Goal: Task Accomplishment & Management: Manage account settings

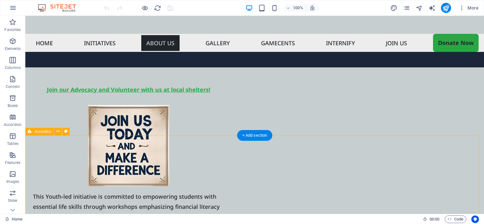
scroll to position [1631, 0]
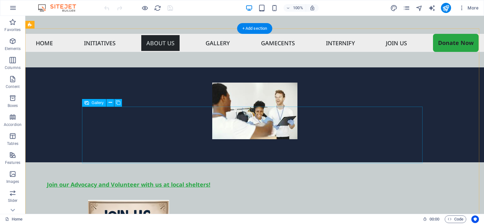
select select "4"
select select "%"
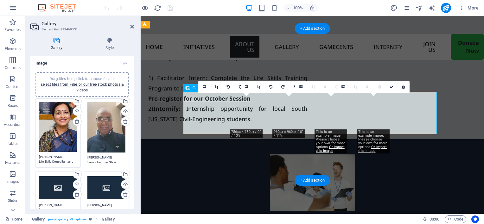
scroll to position [1774, 0]
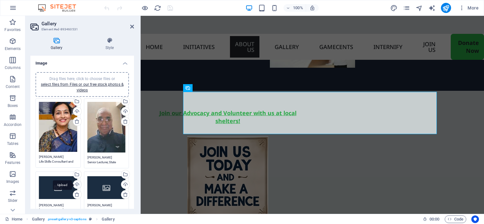
click at [75, 184] on div "Upload" at bounding box center [76, 184] width 9 height 9
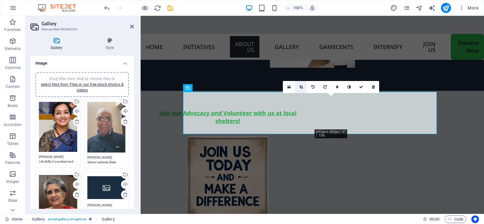
click at [300, 85] on icon at bounding box center [300, 87] width 3 height 4
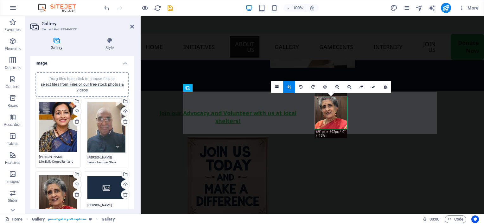
drag, startPoint x: 325, startPoint y: 114, endPoint x: 324, endPoint y: 110, distance: 4.9
click at [324, 110] on div at bounding box center [331, 115] width 32 height 46
click at [375, 87] on link at bounding box center [373, 87] width 12 height 12
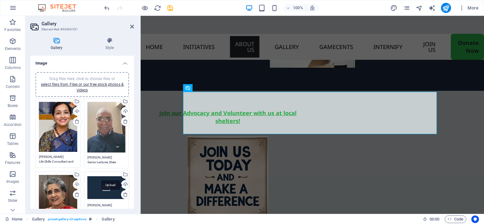
click at [124, 184] on div "Upload" at bounding box center [124, 184] width 9 height 9
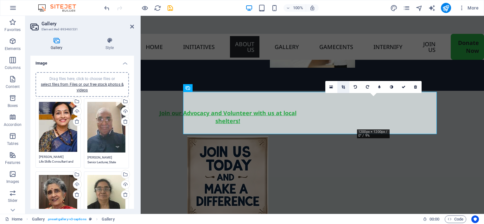
click at [345, 87] on icon at bounding box center [342, 87] width 3 height 4
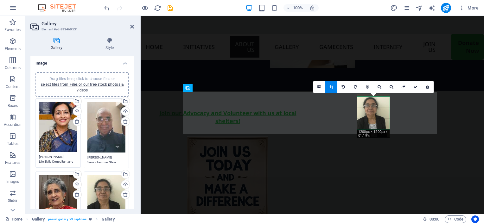
drag, startPoint x: 370, startPoint y: 114, endPoint x: 372, endPoint y: 111, distance: 3.4
click at [372, 111] on div at bounding box center [373, 115] width 32 height 43
click at [416, 87] on icon at bounding box center [415, 87] width 4 height 4
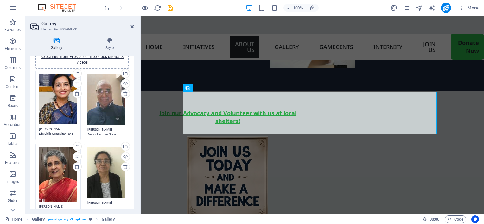
scroll to position [63, 0]
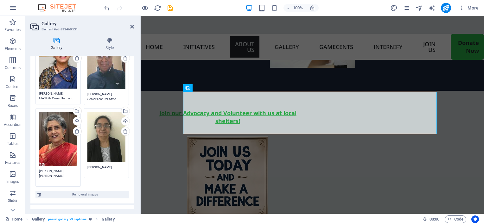
drag, startPoint x: 75, startPoint y: 171, endPoint x: 44, endPoint y: 167, distance: 31.6
click at [44, 169] on textarea "[PERSON_NAME] [PERSON_NAME]" at bounding box center [58, 176] width 38 height 14
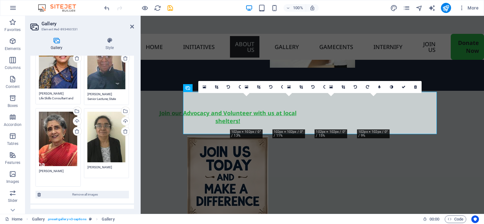
type textarea "[PERSON_NAME]"
click at [104, 165] on textarea "[PERSON_NAME]" at bounding box center [106, 172] width 38 height 14
drag, startPoint x: 105, startPoint y: 165, endPoint x: 85, endPoint y: 166, distance: 19.7
click at [85, 166] on div "Drag files here, click to choose files or select files from Files or our free s…" at bounding box center [106, 146] width 48 height 78
type textarea "[PERSON_NAME]"
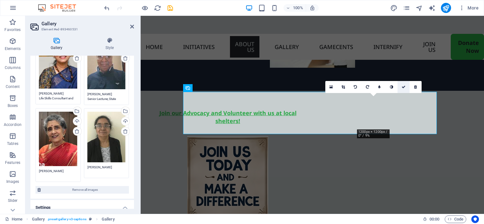
click at [402, 86] on icon at bounding box center [403, 87] width 4 height 4
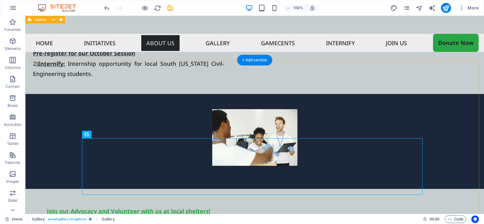
scroll to position [1599, 0]
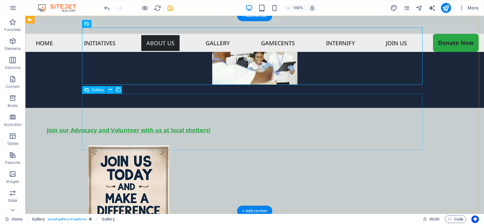
scroll to position [1694, 0]
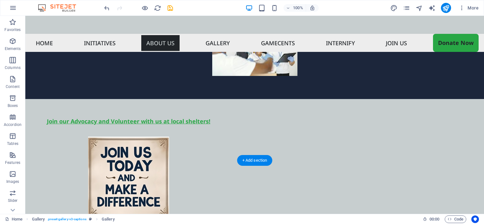
drag, startPoint x: 137, startPoint y: 127, endPoint x: 130, endPoint y: 82, distance: 44.9
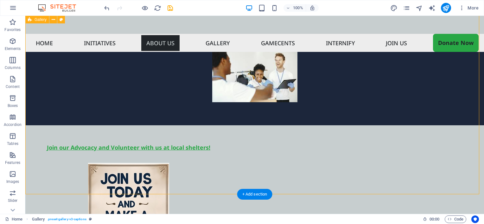
scroll to position [1631, 0]
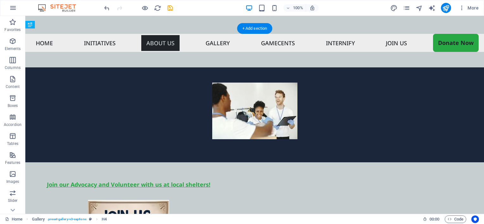
drag, startPoint x: 254, startPoint y: 101, endPoint x: 258, endPoint y: 149, distance: 47.6
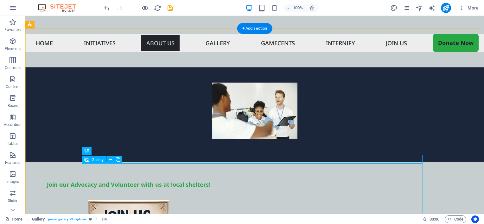
scroll to position [1694, 0]
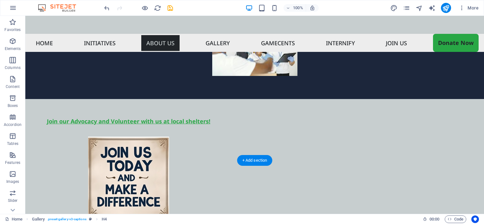
drag, startPoint x: 212, startPoint y: 159, endPoint x: 234, endPoint y: 65, distance: 96.5
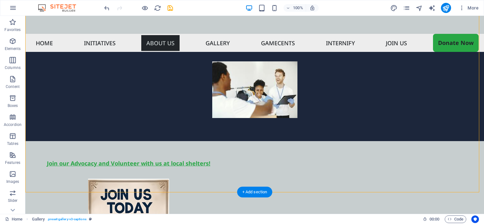
scroll to position [1662, 0]
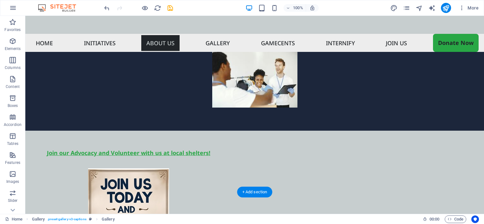
drag, startPoint x: 128, startPoint y: 144, endPoint x: 130, endPoint y: 84, distance: 60.2
drag, startPoint x: 262, startPoint y: 67, endPoint x: 258, endPoint y: 118, distance: 50.4
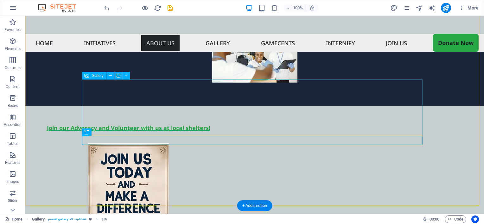
scroll to position [1694, 0]
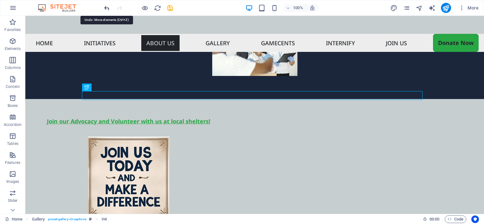
click at [106, 7] on icon "undo" at bounding box center [106, 7] width 7 height 7
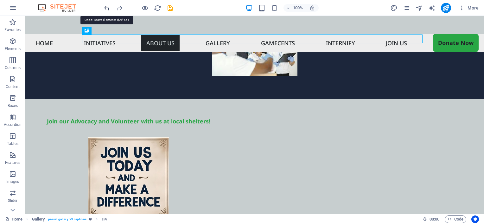
click at [106, 7] on icon "undo" at bounding box center [106, 7] width 7 height 7
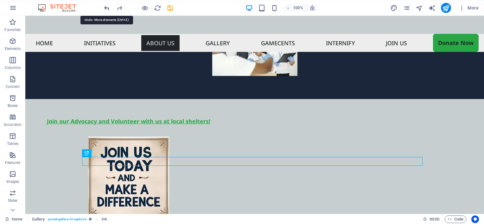
click at [106, 7] on icon "undo" at bounding box center [106, 7] width 7 height 7
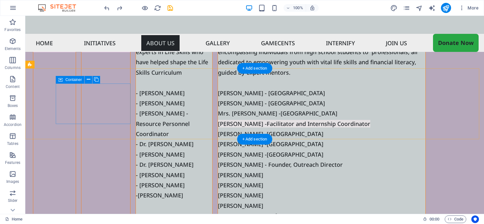
scroll to position [2327, 0]
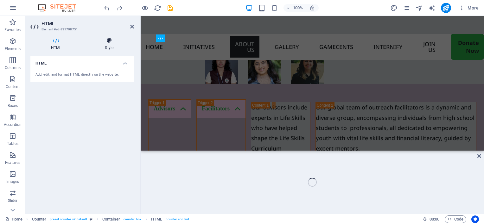
scroll to position [2438, 0]
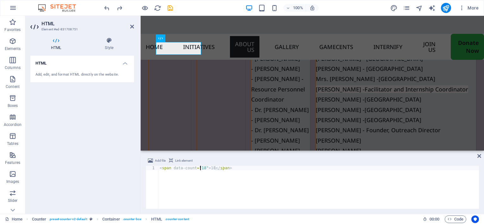
click at [201, 167] on div "< span data-count = "18" > 18 </ span >" at bounding box center [318, 192] width 320 height 52
click at [210, 167] on div "< span data-count = "20" > 18 </ span >" at bounding box center [318, 192] width 320 height 52
type textarea "<span data-count="20">20</span>"
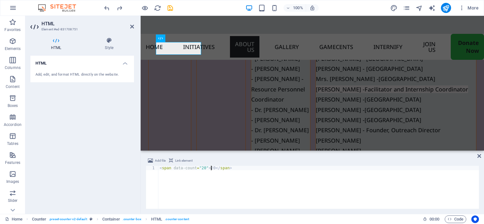
click at [131, 184] on div "HTML Add, edit, and format HTML directly on the website." at bounding box center [82, 132] width 104 height 153
click at [130, 27] on icon at bounding box center [132, 26] width 4 height 5
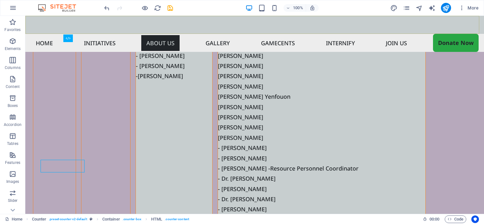
scroll to position [2327, 0]
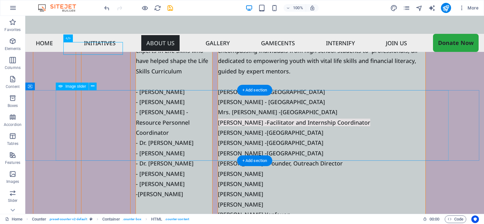
select select "px"
select select "ms"
select select "s"
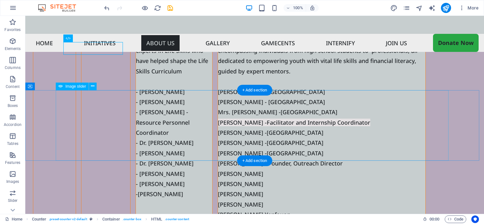
select select "progressive"
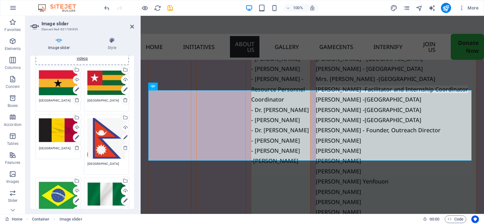
scroll to position [0, 0]
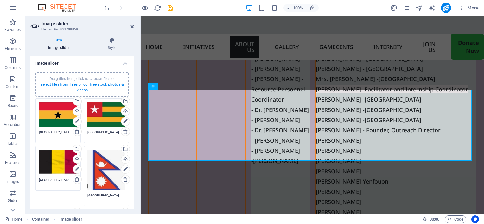
click at [85, 85] on link "select files from Files or our free stock photos & videos" at bounding box center [82, 87] width 83 height 10
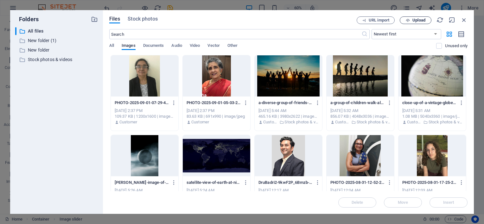
click at [414, 19] on span "Upload" at bounding box center [418, 20] width 13 height 4
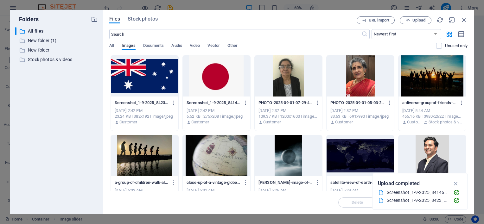
click at [154, 76] on div at bounding box center [144, 75] width 67 height 41
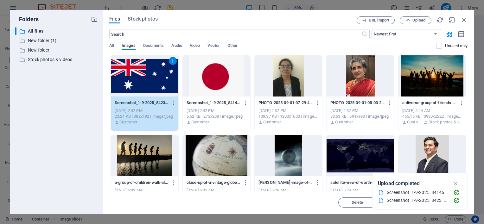
click at [154, 76] on div "1" at bounding box center [144, 75] width 67 height 41
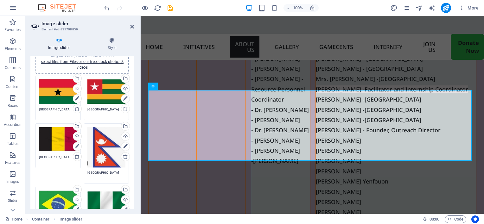
scroll to position [32, 0]
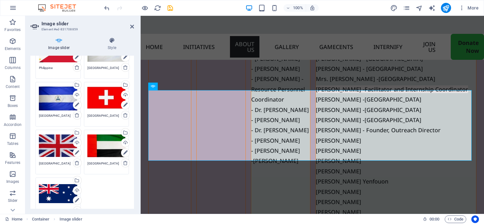
scroll to position [380, 0]
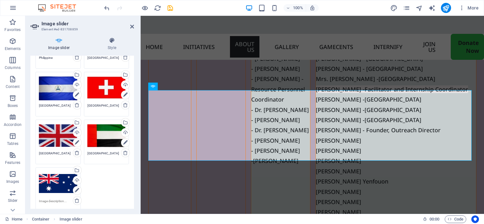
click at [57, 178] on div "Drag files here, click to choose files or select files from Files or our free s…" at bounding box center [58, 183] width 38 height 25
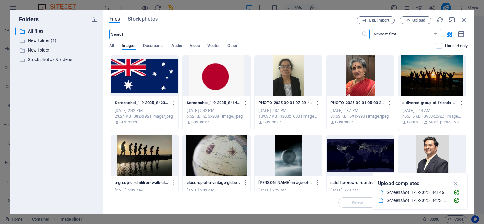
scroll to position [2426, 0]
click at [196, 77] on div at bounding box center [216, 75] width 67 height 41
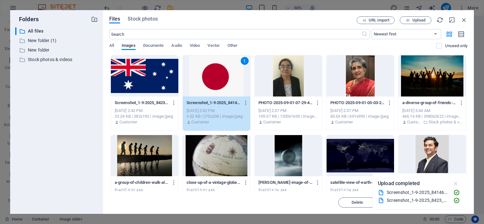
click at [457, 184] on icon "button" at bounding box center [455, 183] width 7 height 7
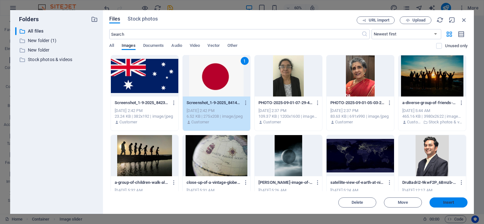
click at [453, 201] on span "Insert" at bounding box center [448, 203] width 11 height 4
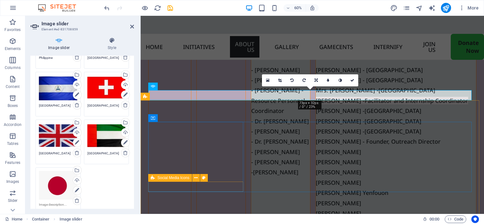
scroll to position [2438, 0]
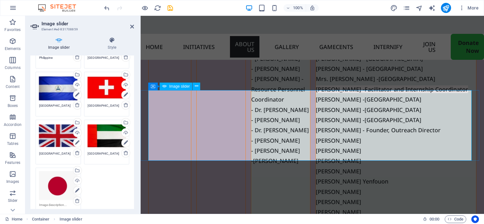
click at [68, 204] on textarea at bounding box center [58, 209] width 38 height 14
type textarea "[GEOGRAPHIC_DATA]"
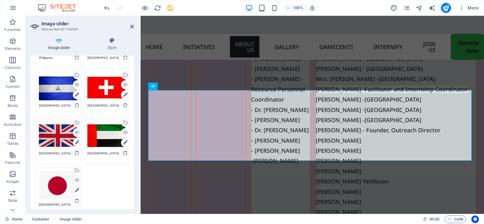
click at [49, 182] on div "Drag files here, click to choose files or select files from Files or our free s…" at bounding box center [58, 185] width 38 height 29
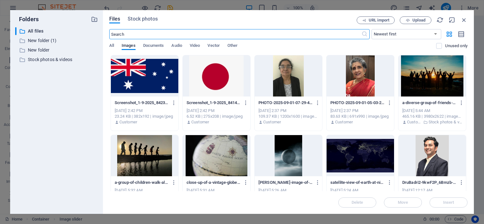
scroll to position [2426, 0]
click at [463, 19] on icon "button" at bounding box center [463, 19] width 7 height 7
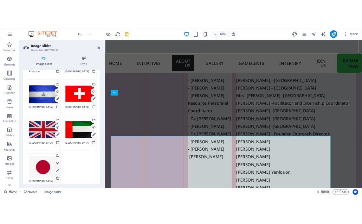
scroll to position [2438, 0]
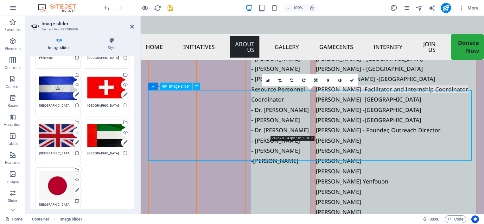
drag, startPoint x: 210, startPoint y: 110, endPoint x: 303, endPoint y: 110, distance: 92.4
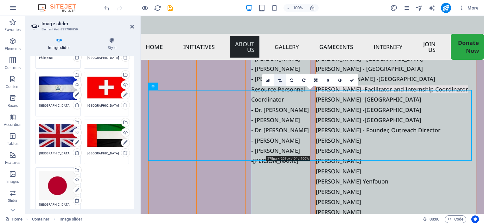
click at [277, 79] on link at bounding box center [280, 80] width 12 height 12
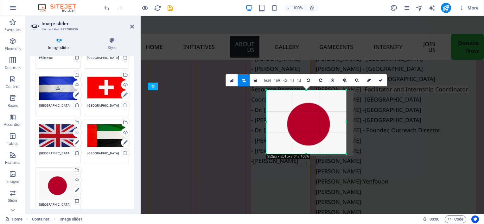
drag, startPoint x: 355, startPoint y: 157, endPoint x: 347, endPoint y: 155, distance: 7.6
click at [347, 155] on div at bounding box center [346, 154] width 4 height 4
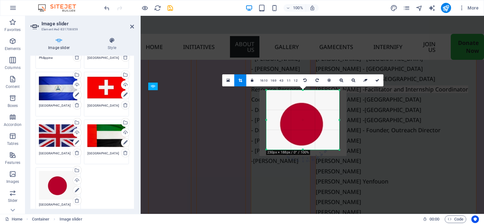
drag, startPoint x: 267, startPoint y: 153, endPoint x: 274, endPoint y: 149, distance: 8.1
click at [274, 149] on div "180 170 160 150 140 130 120 110 100 90 80 70 60 50 40 30 20 10 0 -10 -20 -30 -4…" at bounding box center [302, 120] width 73 height 60
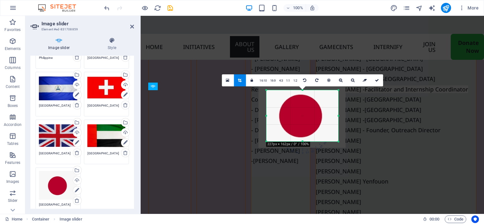
drag, startPoint x: 266, startPoint y: 89, endPoint x: 267, endPoint y: 97, distance: 8.3
click at [267, 97] on div "180 170 160 150 140 130 120 110 100 90 80 70 60 50 40 30 20 10 0 -10 -20 -30 -4…" at bounding box center [302, 115] width 72 height 51
click at [337, 139] on div at bounding box center [337, 141] width 4 height 4
click at [372, 80] on link at bounding box center [376, 80] width 12 height 12
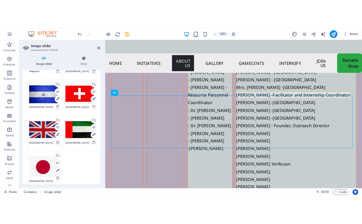
scroll to position [2460, 0]
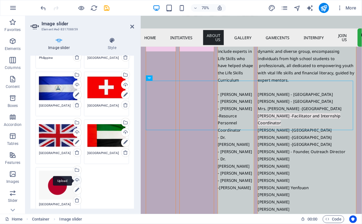
click at [76, 180] on div "Upload" at bounding box center [76, 180] width 9 height 9
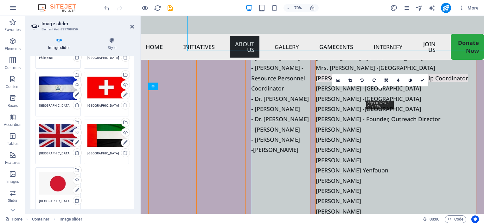
scroll to position [2438, 0]
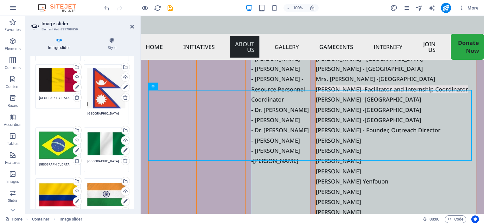
scroll to position [0, 0]
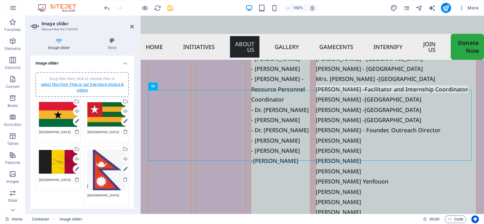
click at [79, 85] on link "select files from Files or our free stock photos & videos" at bounding box center [82, 87] width 83 height 10
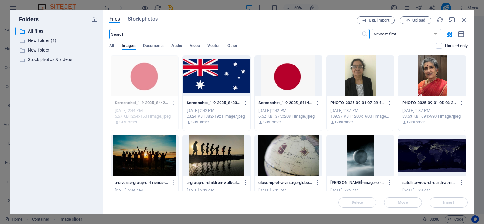
scroll to position [2426, 0]
click at [420, 22] on span "Upload" at bounding box center [418, 20] width 13 height 4
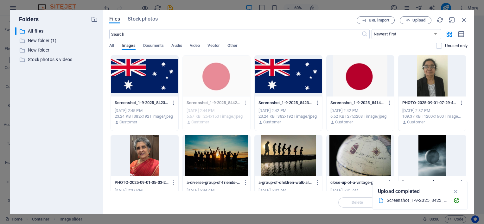
click at [164, 86] on div at bounding box center [144, 75] width 67 height 41
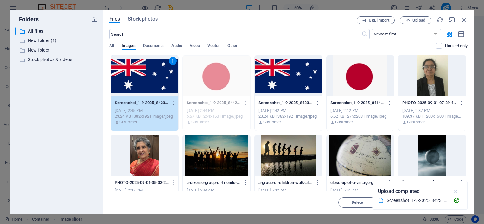
click at [457, 191] on icon "button" at bounding box center [455, 191] width 7 height 7
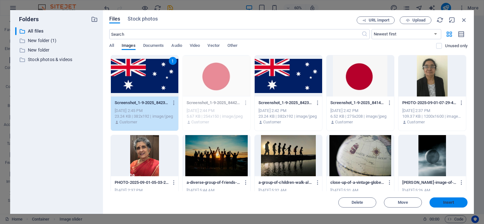
click at [447, 203] on span "Insert" at bounding box center [448, 203] width 11 height 4
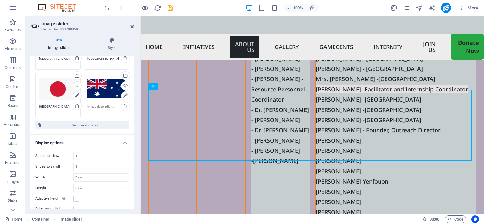
scroll to position [475, 0]
click at [97, 106] on textarea at bounding box center [106, 108] width 38 height 9
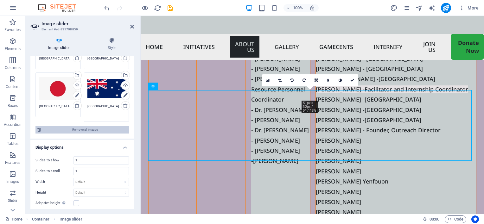
type textarea "[GEOGRAPHIC_DATA]"
click at [102, 126] on span "Remove all images" at bounding box center [85, 130] width 84 height 8
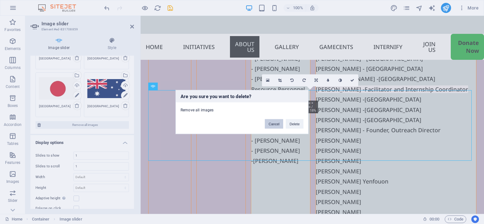
click at [274, 123] on button "Cancel" at bounding box center [274, 123] width 18 height 9
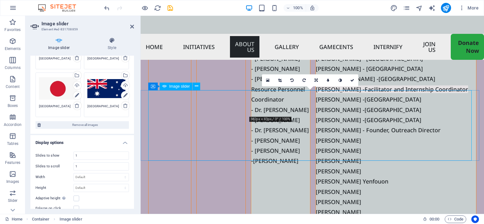
click at [281, 79] on icon at bounding box center [279, 81] width 3 height 4
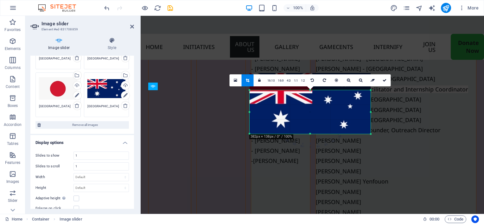
drag, startPoint x: 311, startPoint y: 117, endPoint x: 312, endPoint y: 134, distance: 17.1
click at [312, 134] on div at bounding box center [309, 134] width 121 height 2
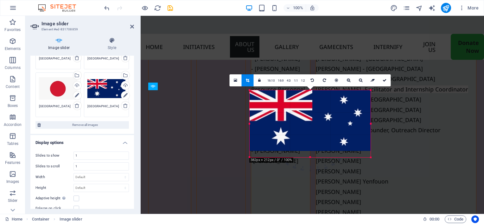
drag, startPoint x: 310, startPoint y: 90, endPoint x: 170, endPoint y: 58, distance: 144.2
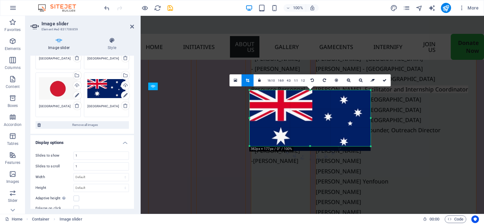
drag, startPoint x: 309, startPoint y: 157, endPoint x: 310, endPoint y: 146, distance: 11.1
click at [310, 146] on div at bounding box center [309, 146] width 121 height 2
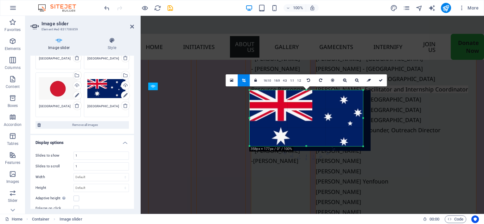
drag, startPoint x: 370, startPoint y: 119, endPoint x: 363, endPoint y: 120, distance: 7.7
click at [363, 120] on div at bounding box center [363, 118] width 2 height 56
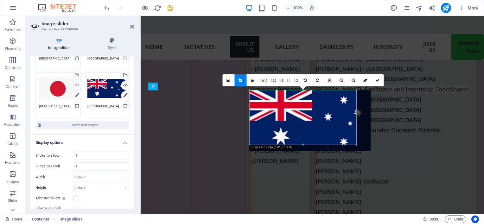
drag, startPoint x: 364, startPoint y: 145, endPoint x: 357, endPoint y: 143, distance: 6.8
click at [357, 143] on div at bounding box center [357, 145] width 4 height 4
click at [359, 119] on div at bounding box center [359, 117] width 2 height 54
click at [313, 107] on div at bounding box center [309, 120] width 121 height 61
click at [380, 79] on link at bounding box center [379, 80] width 12 height 12
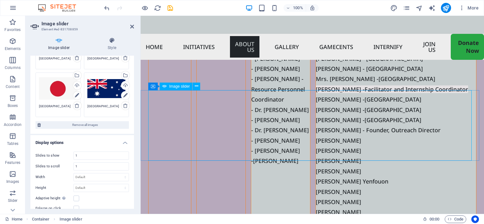
click at [131, 26] on icon at bounding box center [132, 26] width 4 height 5
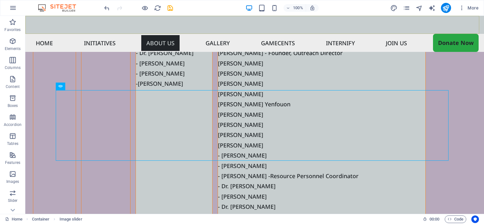
scroll to position [2327, 0]
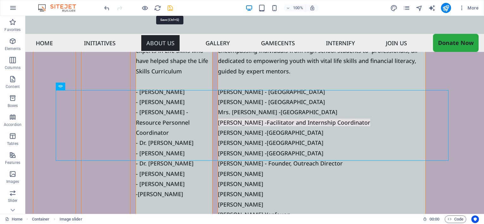
click at [171, 8] on icon "save" at bounding box center [170, 7] width 7 height 7
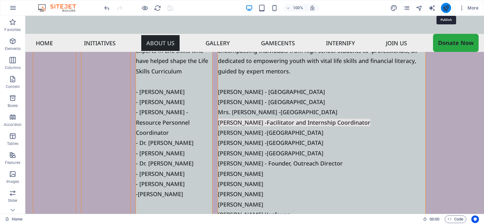
click at [444, 9] on icon "publish" at bounding box center [445, 7] width 7 height 7
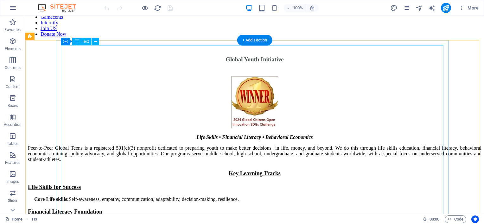
scroll to position [129, 0]
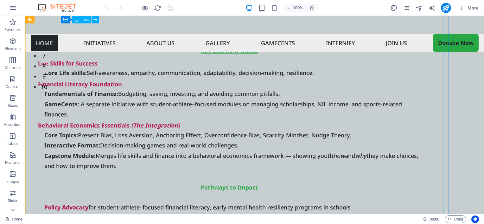
click at [67, 73] on div "Peer-to-Peer Global Teens is a registered 501(c)(3) nonprofit dedicated to prep…" at bounding box center [229, 125] width 382 height 255
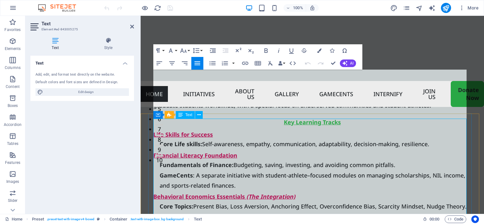
scroll to position [58, 0]
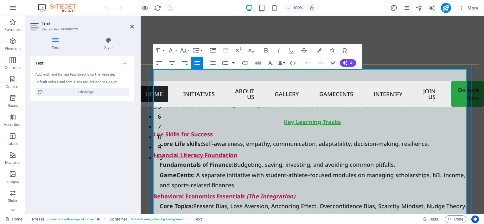
click at [162, 148] on strong "Core Life skills:" at bounding box center [181, 144] width 42 height 8
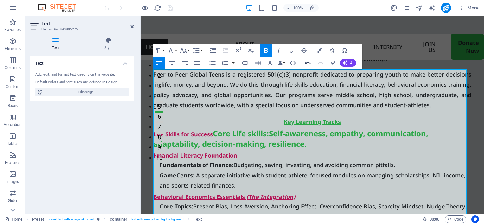
click at [306, 64] on icon "button" at bounding box center [308, 63] width 8 height 8
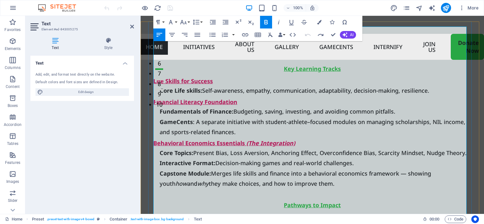
scroll to position [90, 0]
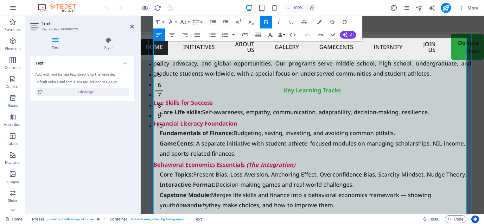
click at [155, 106] on u "Life Skills for Success" at bounding box center [183, 103] width 60 height 8
click at [154, 106] on u "Life Skills for Success" at bounding box center [183, 103] width 60 height 8
click at [215, 22] on icon "button" at bounding box center [213, 22] width 6 height 4
click at [155, 127] on u "Financial Literacy Foundation" at bounding box center [195, 124] width 84 height 8
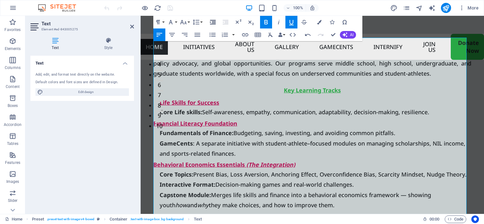
click at [215, 24] on icon "button" at bounding box center [213, 22] width 6 height 4
click at [154, 168] on u "Behav" at bounding box center [162, 165] width 18 height 8
click at [213, 22] on icon "button" at bounding box center [213, 22] width 6 height 4
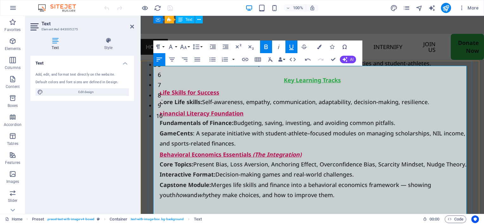
scroll to position [58, 0]
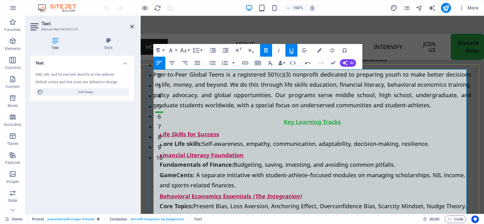
click at [349, 128] on h2 "Key Learning Tracks" at bounding box center [312, 119] width 318 height 18
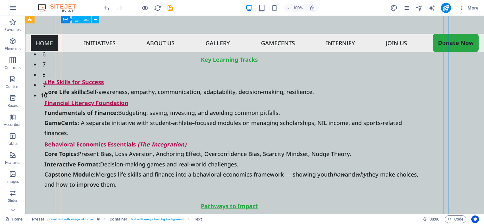
scroll to position [111, 0]
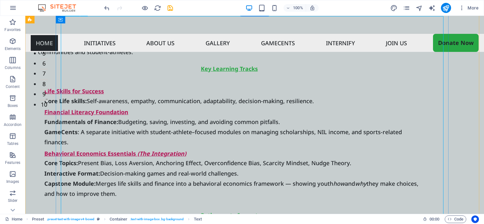
click at [225, 71] on div "Peer-to-Peer Global Teens is a registered 501(c)(3) nonprofit dedicated to prep…" at bounding box center [229, 148] width 382 height 265
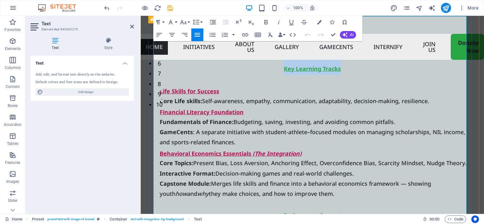
drag, startPoint x: 273, startPoint y: 77, endPoint x: 358, endPoint y: 80, distance: 85.5
click at [358, 75] on h2 "Key Learning Tracks" at bounding box center [312, 66] width 318 height 18
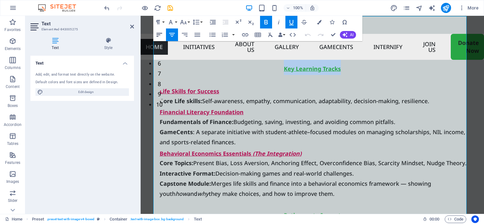
click at [163, 34] on icon "button" at bounding box center [159, 35] width 8 height 8
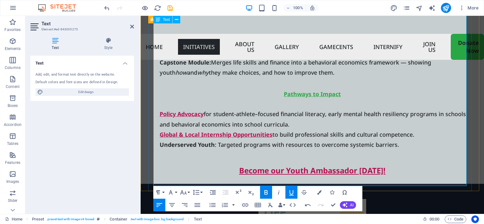
scroll to position [238, 0]
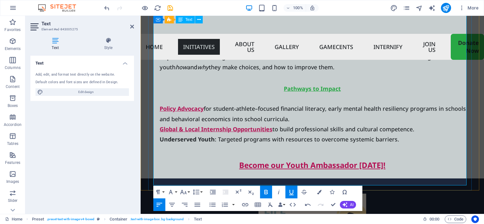
click at [278, 93] on h3 "Pathways to Impact" at bounding box center [312, 88] width 318 height 11
click at [155, 206] on button "Align Left" at bounding box center [159, 205] width 12 height 13
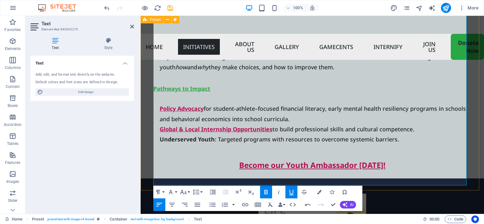
click at [146, 141] on div "Peer-to-Peer Global Teens is a registered 501(c)(3) nonprofit dedicated to prep…" at bounding box center [312, 21] width 343 height 275
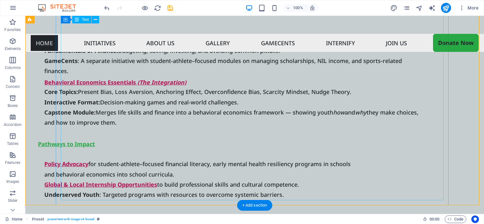
scroll to position [192, 0]
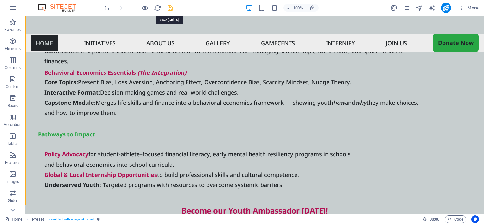
click at [169, 9] on icon "save" at bounding box center [170, 7] width 7 height 7
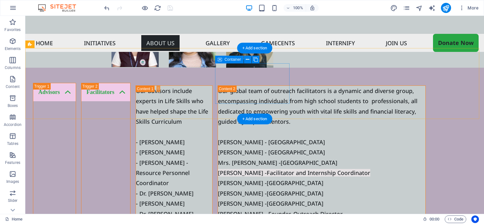
scroll to position [2313, 0]
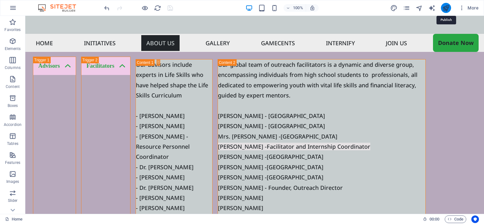
click at [445, 6] on icon "publish" at bounding box center [445, 7] width 7 height 7
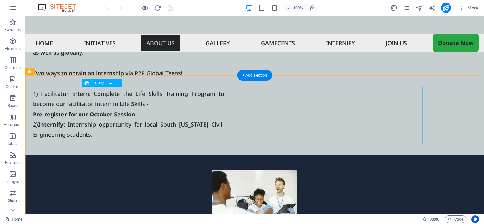
scroll to position [1712, 0]
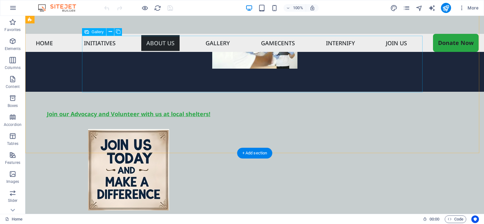
select select "4"
select select "%"
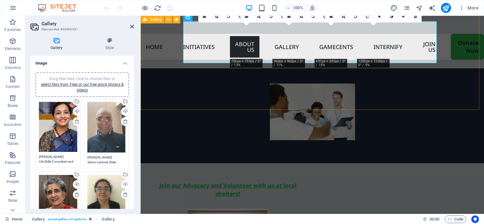
scroll to position [1855, 0]
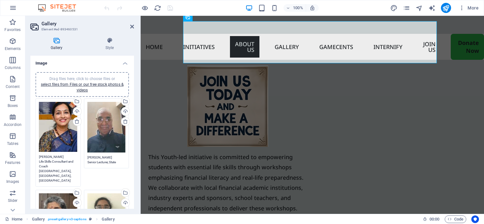
drag, startPoint x: 39, startPoint y: 160, endPoint x: 77, endPoint y: 170, distance: 39.7
click at [77, 170] on div "Drag files here, click to choose files or select files from Files or our free s…" at bounding box center [58, 142] width 48 height 91
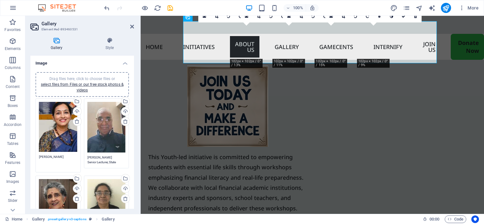
type textarea "Dr. Sunitha Ranjan"
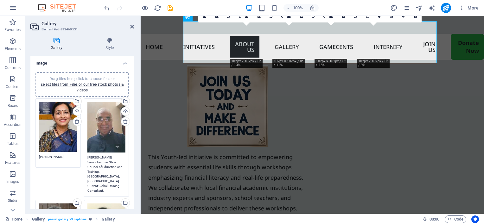
click at [95, 155] on textarea "[PERSON_NAME] Senior Lecturer, State Council of Education and Training, [GEOGRA…" at bounding box center [106, 174] width 38 height 38
drag, startPoint x: 87, startPoint y: 166, endPoint x: 112, endPoint y: 187, distance: 33.0
click at [112, 187] on textarea "[PERSON_NAME] Senior Lecturer, State Council of Education and Training, [GEOGRA…" at bounding box center [106, 174] width 38 height 38
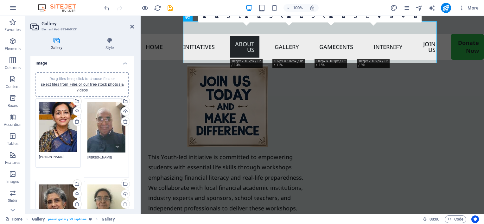
type textarea "Prof. Sudhir Kumar Kapoor"
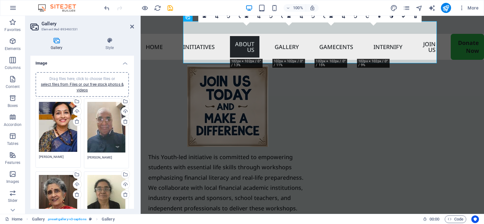
click at [118, 22] on h2 "Gallery" at bounding box center [87, 24] width 92 height 6
click at [133, 26] on icon at bounding box center [132, 26] width 4 height 5
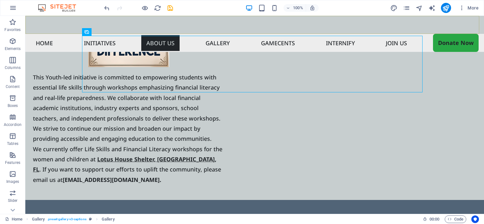
scroll to position [1712, 0]
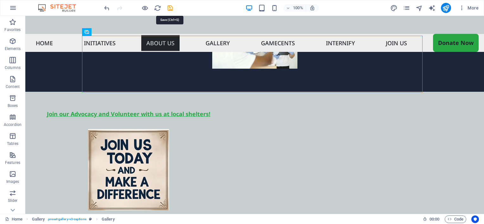
click at [170, 8] on icon "save" at bounding box center [170, 7] width 7 height 7
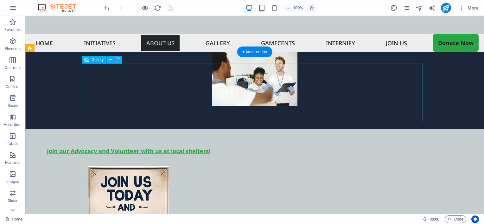
scroll to position [1617, 0]
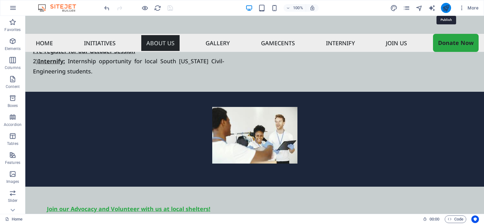
click at [445, 6] on icon "publish" at bounding box center [445, 7] width 7 height 7
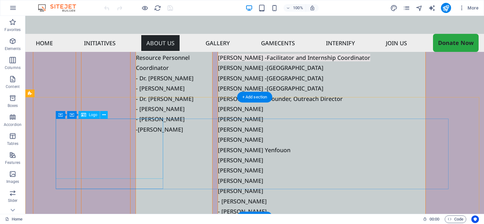
scroll to position [2404, 0]
